Goal: Use online tool/utility

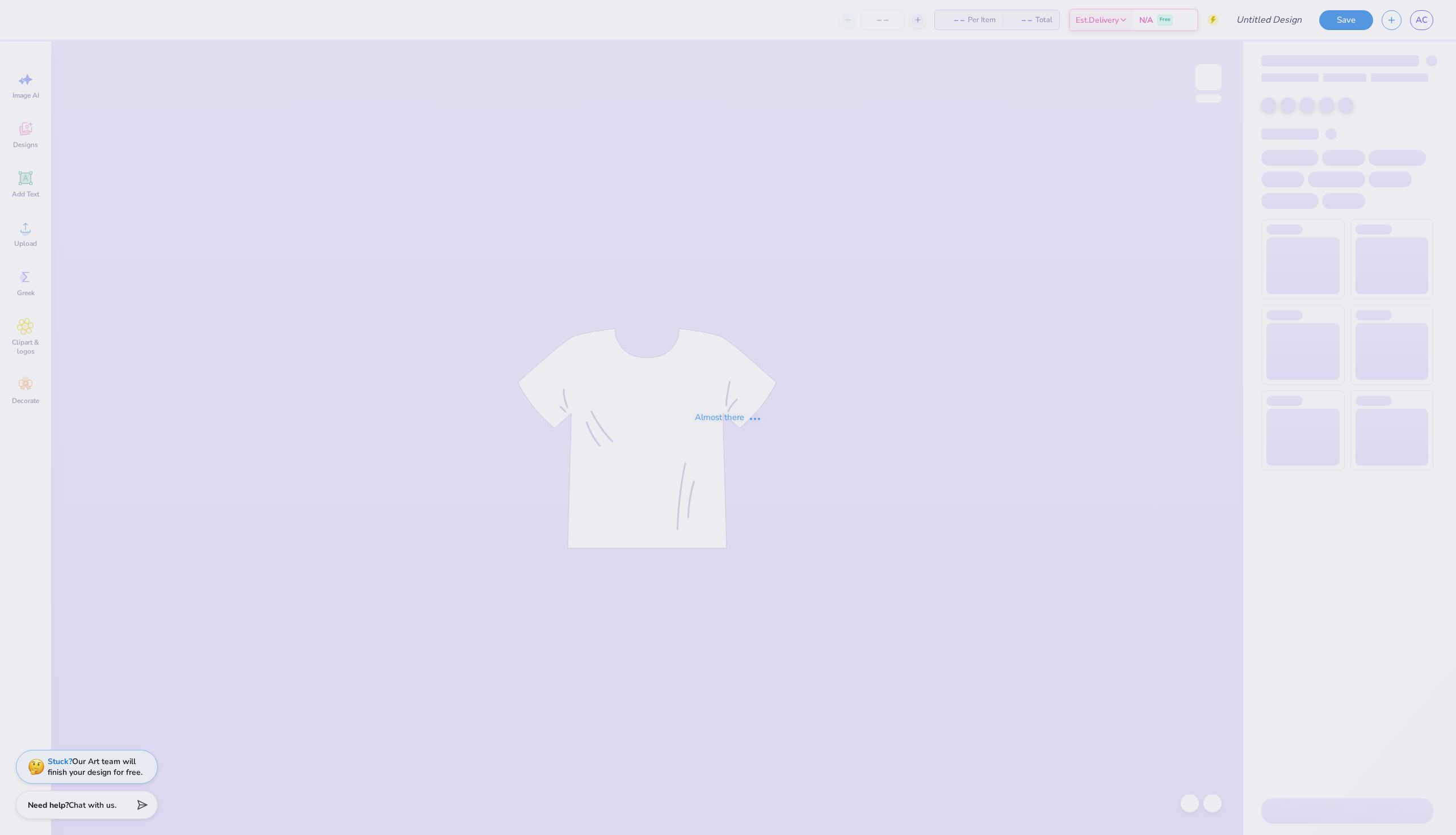
type input "[PERSON_NAME] : [GEOGRAPHIC_DATA][US_STATE]: [US_STATE][GEOGRAPHIC_DATA]"
type input "24"
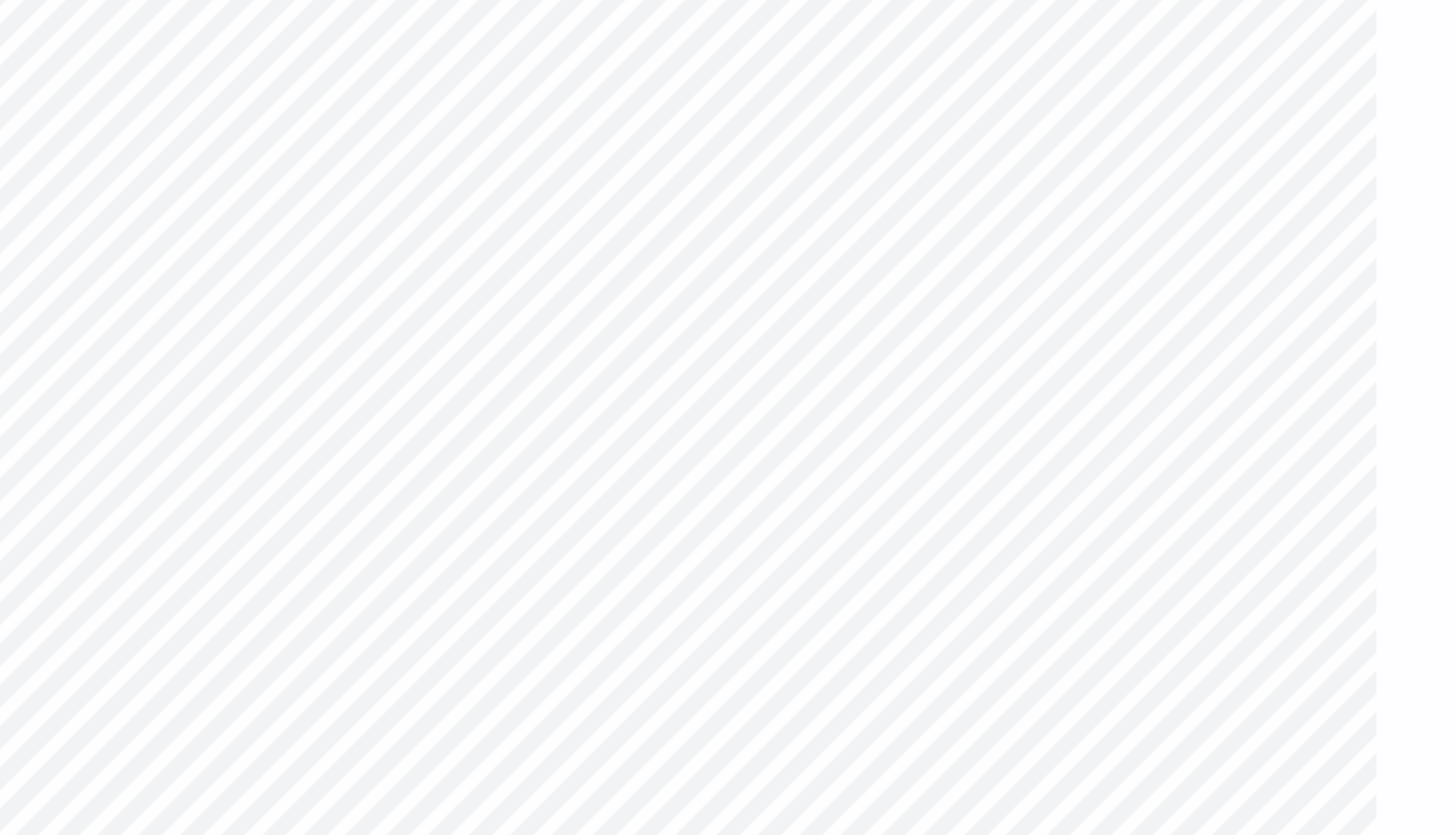
type input "2.58"
type input "2.08"
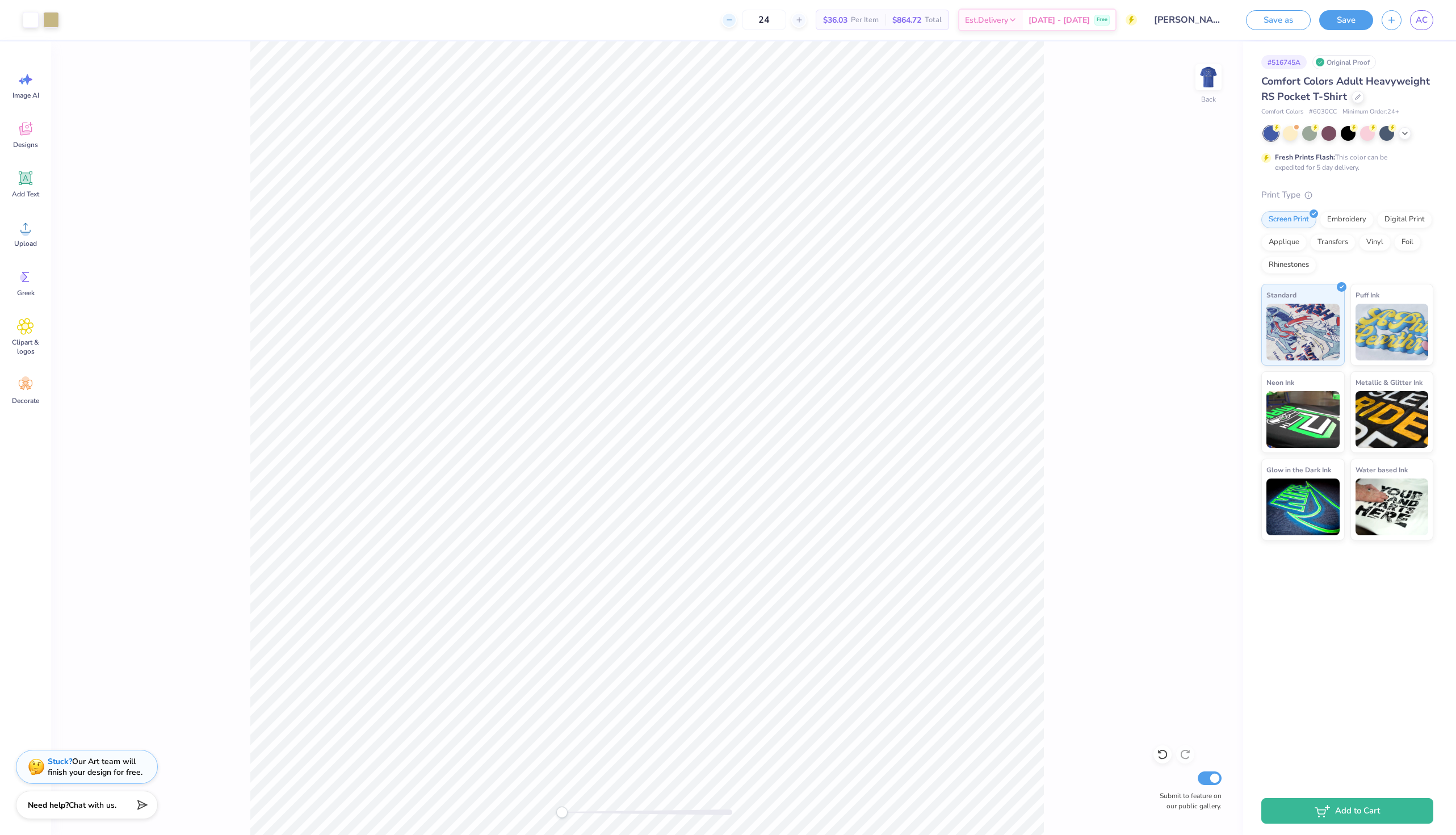
click at [734, 22] on icon at bounding box center [730, 20] width 8 height 8
click at [801, 22] on div "23" at bounding box center [758, 19] width 85 height 20
click at [780, 19] on input "23" at bounding box center [757, 19] width 44 height 20
type input "2"
click at [803, 17] on icon at bounding box center [799, 20] width 8 height 8
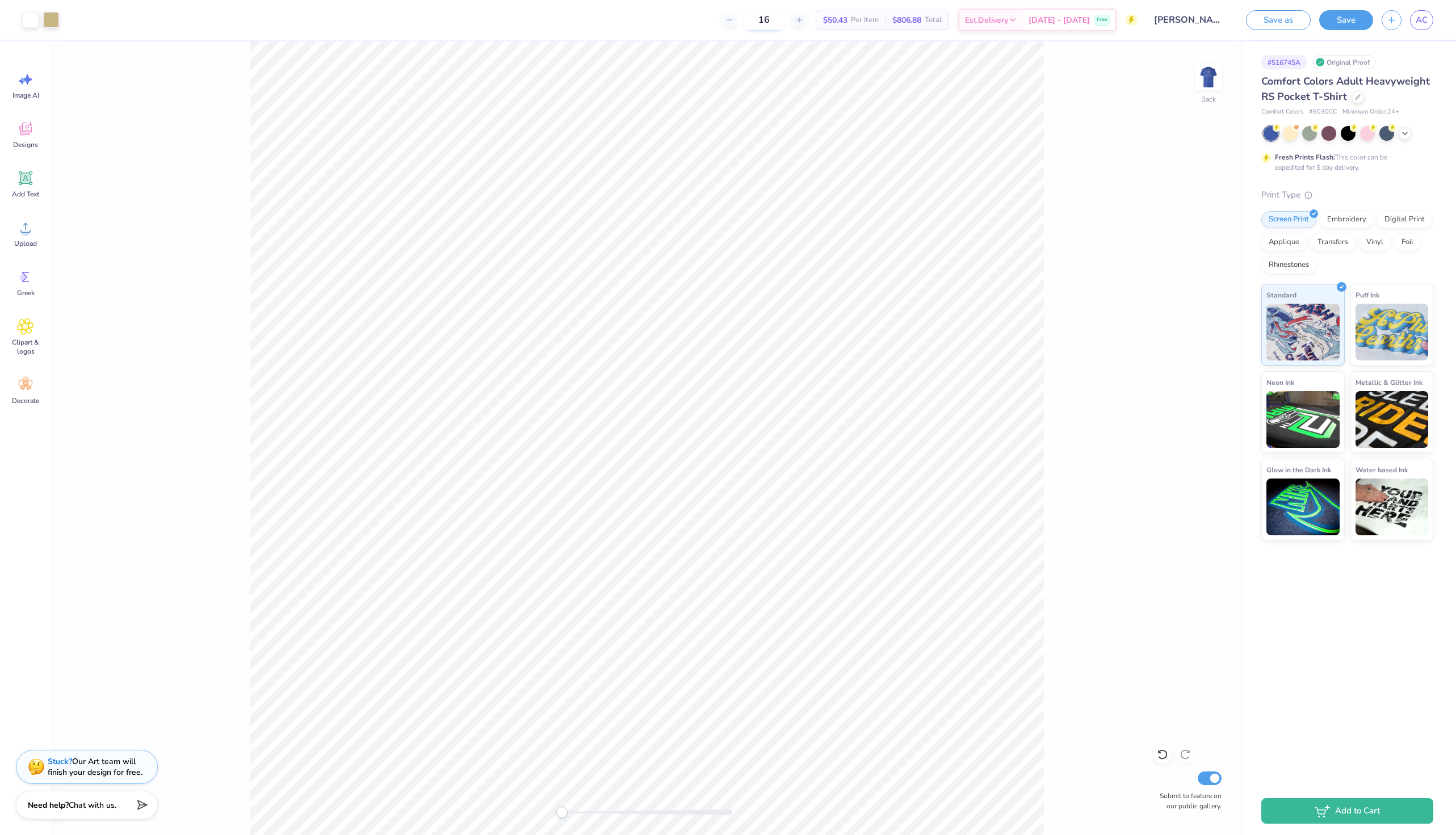
click at [786, 16] on input "16" at bounding box center [763, 19] width 44 height 20
type input "1"
type input "24"
